Goal: Transaction & Acquisition: Obtain resource

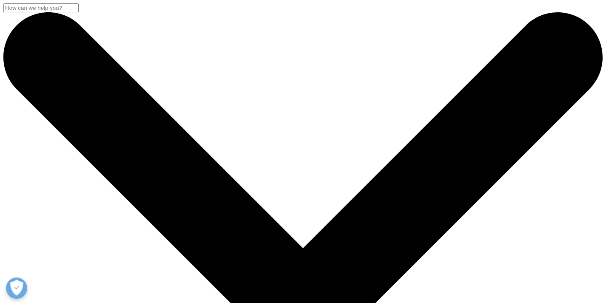
scroll to position [77, 502]
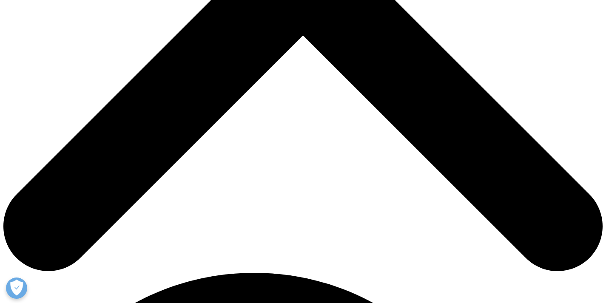
scroll to position [425, 0]
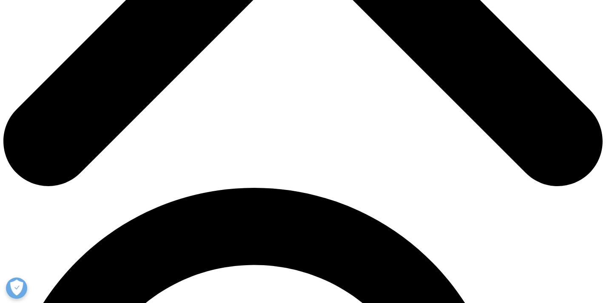
type input "Karen"
type input "Montgomery"
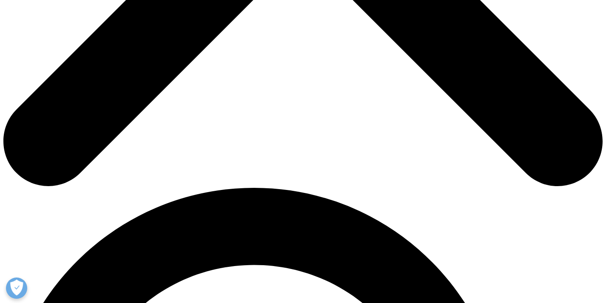
scroll to position [0, 26]
type input "karen.m@akesagroup.com"
type input "Commercial Develoment"
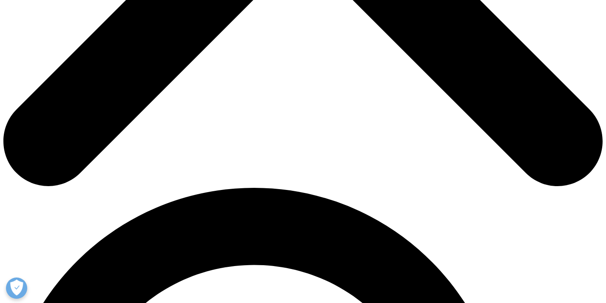
type input "Akesa"
select select "Australia"
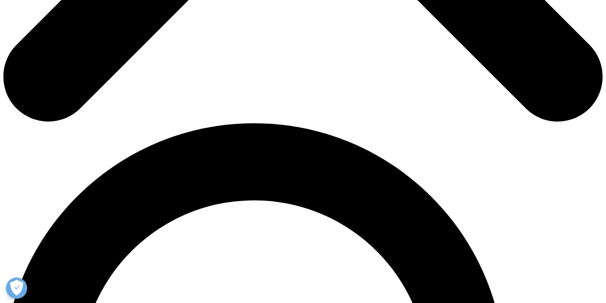
scroll to position [511, 0]
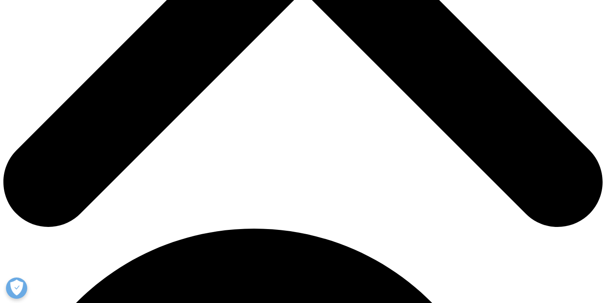
scroll to position [4, 4]
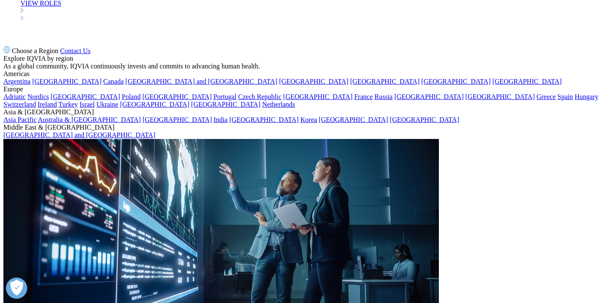
scroll to position [3404, 0]
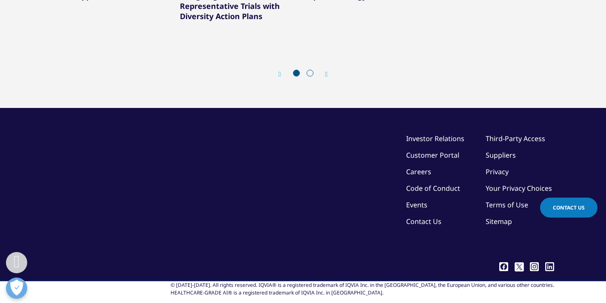
click at [310, 77] on span at bounding box center [310, 73] width 7 height 7
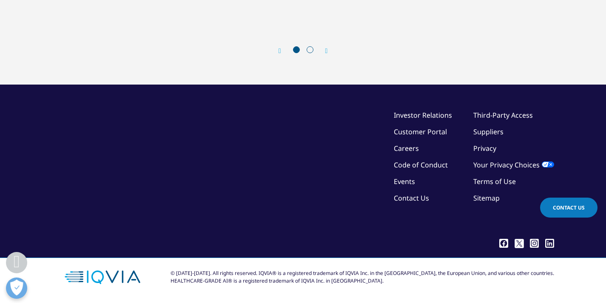
click at [326, 54] on icon "Next slide" at bounding box center [326, 51] width 3 height 7
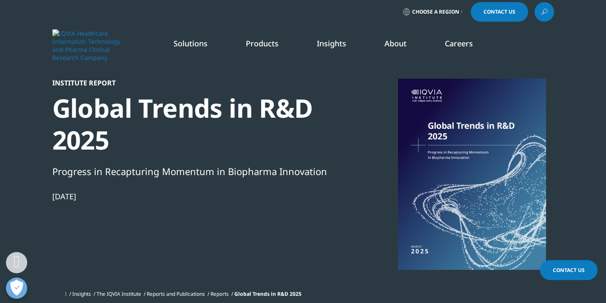
scroll to position [0, 0]
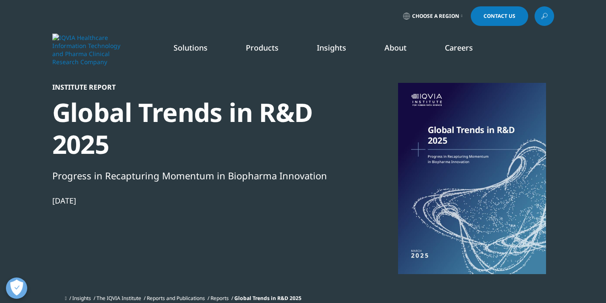
click at [513, 203] on link "LEARN MORE" at bounding box center [535, 203] width 89 height 7
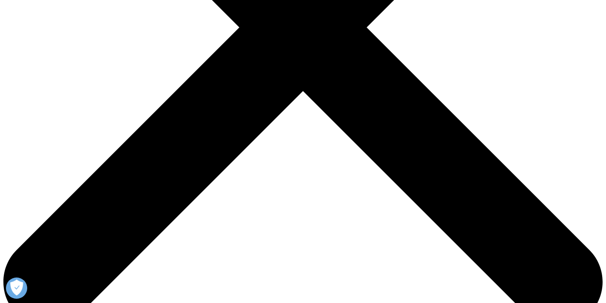
scroll to position [298, 0]
